Goal: Information Seeking & Learning: Learn about a topic

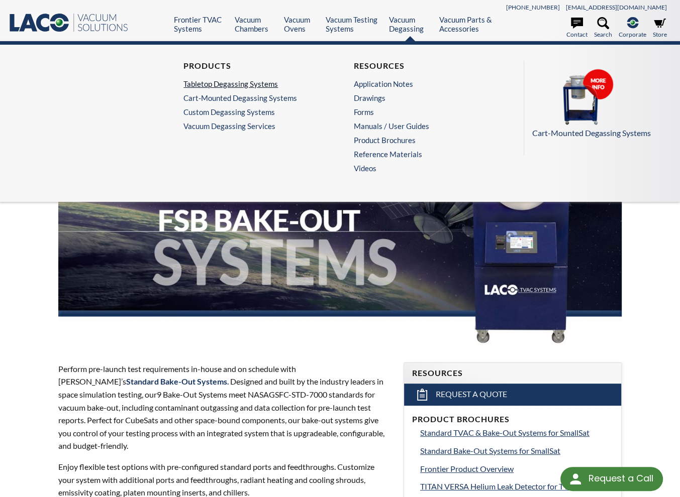
click at [239, 83] on link "Tabletop Degassing Systems" at bounding box center [252, 83] width 138 height 9
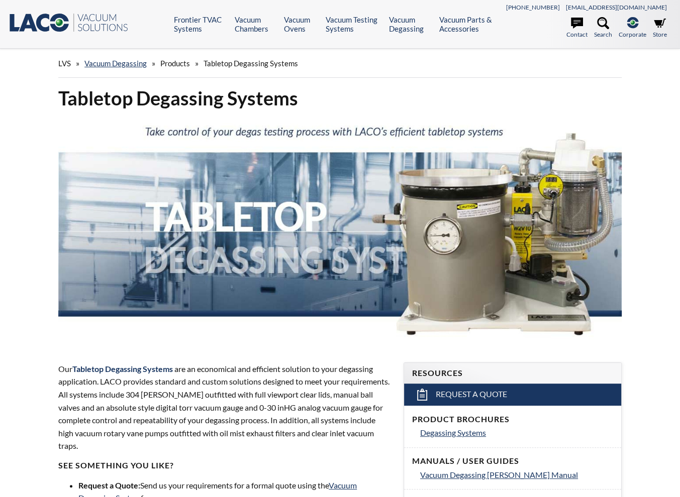
select select "Language Translate Widget"
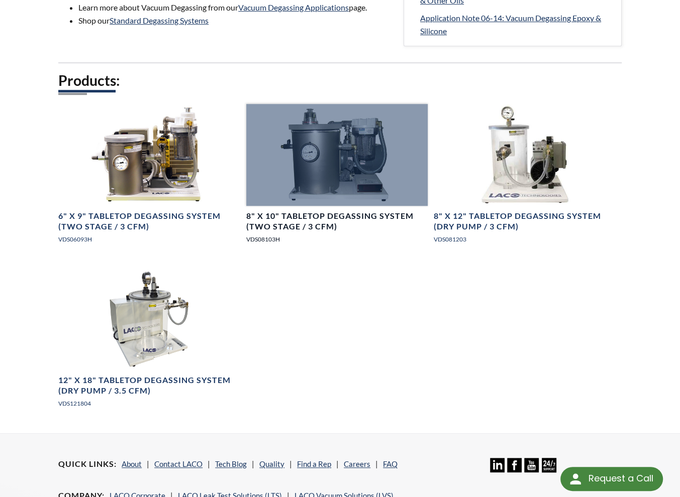
scroll to position [553, 0]
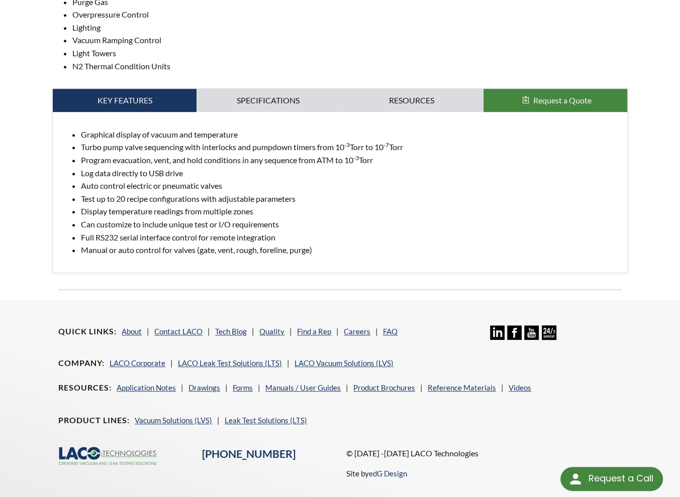
scroll to position [503, 0]
